Goal: Task Accomplishment & Management: Use online tool/utility

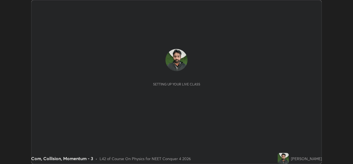
scroll to position [164, 353]
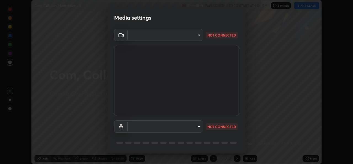
type input "a83bb134842fd6c46cae91b6313aa5efba961fee809e7364c6ef7c36ed00ea69"
type input "1096ec1564036cbcf0e9abd5aaef12808ae7e2dc0601459cd77712751889dd54"
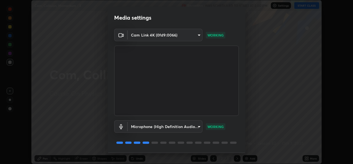
scroll to position [17, 0]
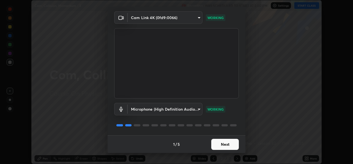
click at [223, 146] on button "Next" at bounding box center [225, 144] width 28 height 11
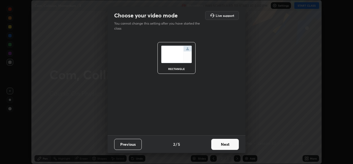
scroll to position [0, 0]
click at [223, 143] on button "Next" at bounding box center [225, 144] width 28 height 11
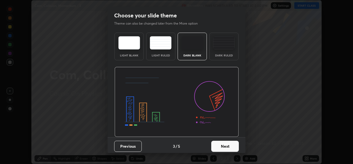
click at [222, 144] on button "Next" at bounding box center [225, 145] width 28 height 11
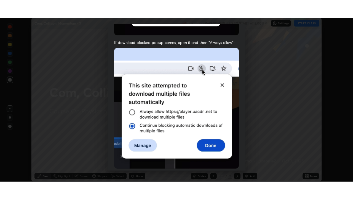
scroll to position [130, 0]
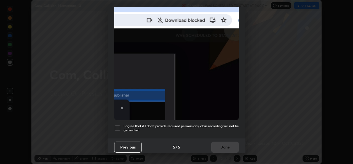
click at [221, 124] on h5 "I agree that if I don't provide required permissions, class recording will not …" at bounding box center [181, 128] width 115 height 9
click at [221, 146] on button "Done" at bounding box center [225, 146] width 28 height 11
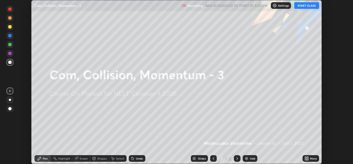
click at [307, 7] on button "START CLASS" at bounding box center [306, 5] width 25 height 7
click at [250, 157] on div "Add" at bounding box center [252, 158] width 5 height 3
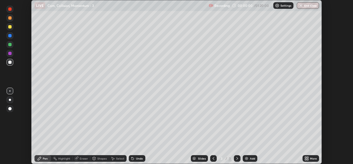
click at [313, 158] on div "More" at bounding box center [313, 158] width 7 height 3
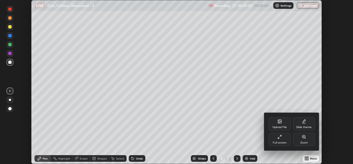
click at [280, 139] on div "Full screen" at bounding box center [280, 138] width 22 height 13
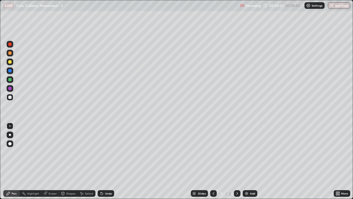
scroll to position [199, 353]
click at [55, 163] on div "Eraser" at bounding box center [50, 193] width 18 height 7
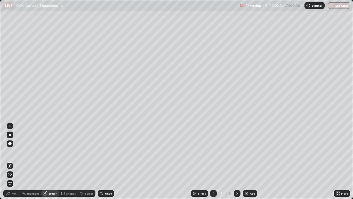
click at [15, 163] on div "Pen" at bounding box center [14, 193] width 5 height 3
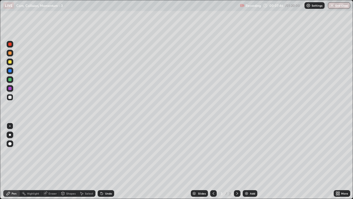
click at [50, 163] on div "Eraser" at bounding box center [53, 193] width 8 height 3
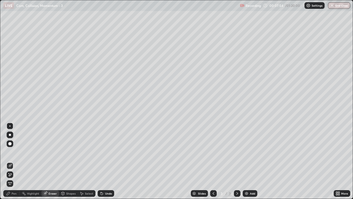
click at [14, 163] on div "Pen" at bounding box center [14, 193] width 5 height 3
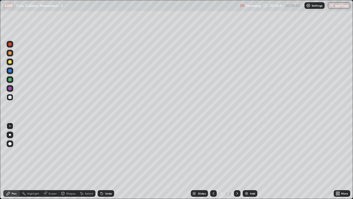
click at [252, 163] on div "Add" at bounding box center [252, 193] width 5 height 3
click at [54, 163] on div "Eraser" at bounding box center [53, 193] width 8 height 3
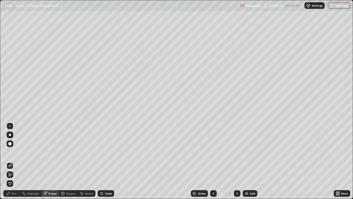
click at [16, 163] on div "Pen" at bounding box center [14, 193] width 5 height 3
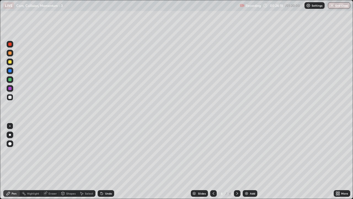
click at [248, 163] on div "Add" at bounding box center [250, 193] width 15 height 7
click at [52, 163] on div "Eraser" at bounding box center [53, 193] width 8 height 3
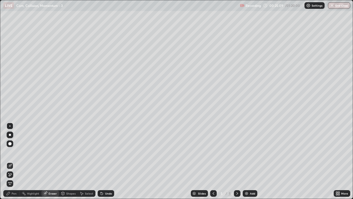
click at [13, 163] on div "Pen" at bounding box center [11, 193] width 17 height 7
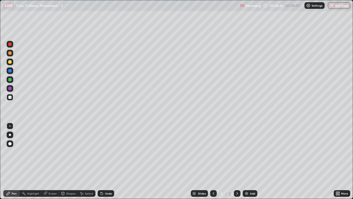
click at [50, 163] on div "Eraser" at bounding box center [53, 193] width 8 height 3
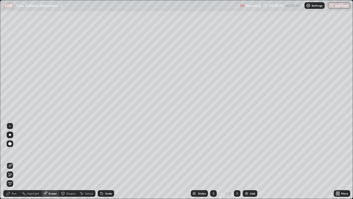
click at [14, 163] on div "Pen" at bounding box center [14, 193] width 5 height 3
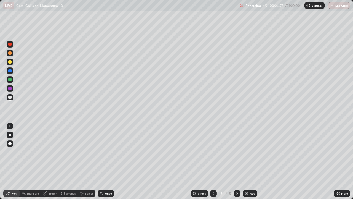
click at [211, 163] on icon at bounding box center [213, 193] width 4 height 4
click at [236, 163] on icon at bounding box center [237, 193] width 2 height 3
click at [0, 139] on div "Setting up your live class" at bounding box center [176, 99] width 353 height 199
click at [213, 163] on icon at bounding box center [213, 193] width 4 height 4
click at [236, 163] on icon at bounding box center [237, 193] width 4 height 4
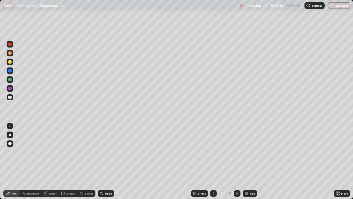
click at [0, 119] on div "Setting up your live class" at bounding box center [176, 99] width 353 height 199
click at [55, 163] on div "Eraser" at bounding box center [53, 193] width 8 height 3
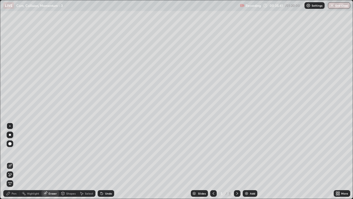
click at [15, 163] on div "Pen" at bounding box center [14, 193] width 5 height 3
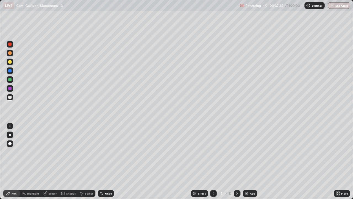
click at [49, 163] on div "Eraser" at bounding box center [50, 193] width 18 height 7
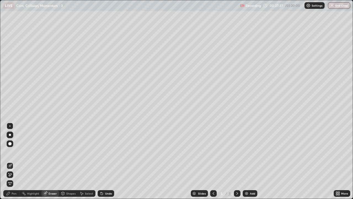
click at [14, 163] on div "Pen" at bounding box center [14, 193] width 5 height 3
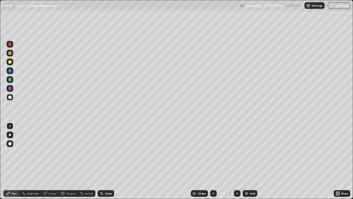
click at [47, 163] on div "Eraser" at bounding box center [50, 193] width 18 height 7
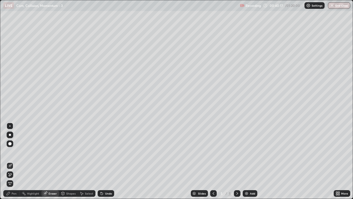
click at [14, 163] on div "Pen" at bounding box center [14, 193] width 5 height 3
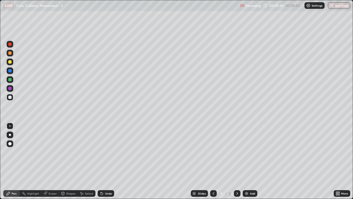
click at [248, 163] on img at bounding box center [246, 193] width 4 height 4
click at [213, 163] on icon at bounding box center [213, 193] width 4 height 4
click at [237, 163] on icon at bounding box center [237, 193] width 4 height 4
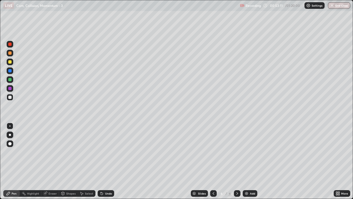
click at [256, 163] on div "Add" at bounding box center [250, 193] width 15 height 7
click at [0, 163] on div "Setting up your live class" at bounding box center [176, 99] width 353 height 199
click at [250, 163] on div "Add" at bounding box center [252, 193] width 5 height 3
click at [252, 163] on div "Add" at bounding box center [252, 193] width 5 height 3
click at [213, 163] on icon at bounding box center [213, 193] width 4 height 4
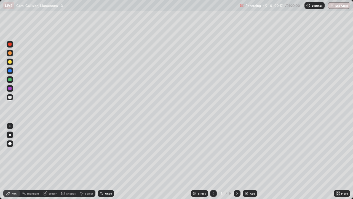
click at [213, 163] on icon at bounding box center [213, 193] width 4 height 4
click at [237, 163] on icon at bounding box center [237, 193] width 4 height 4
click at [72, 10] on div "LIVE Com, Collision, Momentum - 3" at bounding box center [120, 5] width 235 height 11
click at [50, 163] on div "Eraser" at bounding box center [53, 193] width 8 height 3
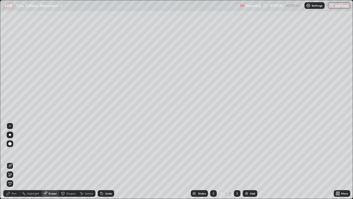
click at [16, 163] on div "Pen" at bounding box center [14, 193] width 5 height 3
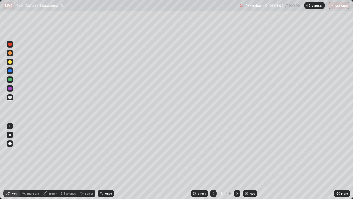
click at [236, 163] on div at bounding box center [237, 193] width 7 height 11
click at [252, 163] on div "Add" at bounding box center [250, 193] width 15 height 7
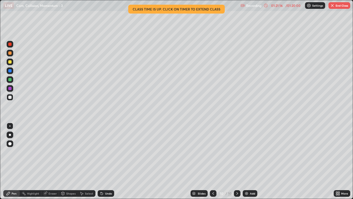
click at [337, 6] on button "End Class" at bounding box center [340, 5] width 22 height 7
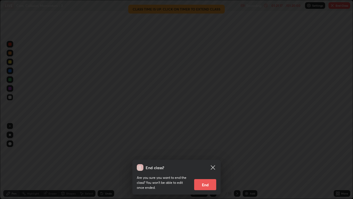
click at [204, 163] on button "End" at bounding box center [205, 184] width 22 height 11
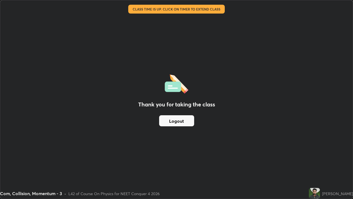
click at [177, 121] on button "Logout" at bounding box center [176, 120] width 35 height 11
click at [48, 109] on div "Thank you for taking the class Logout" at bounding box center [176, 99] width 353 height 198
